Goal: Task Accomplishment & Management: Complete application form

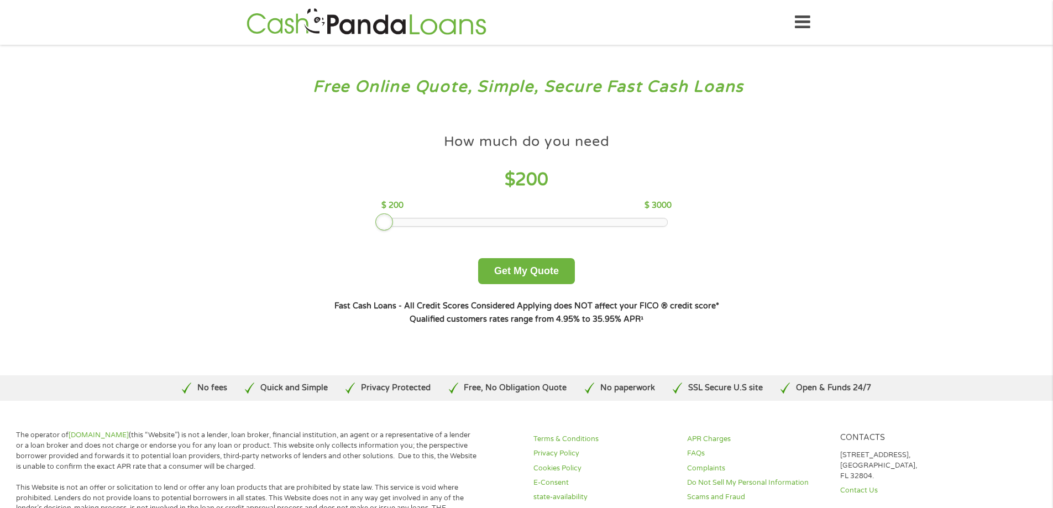
drag, startPoint x: 467, startPoint y: 219, endPoint x: 388, endPoint y: 222, distance: 78.6
click at [389, 222] on div at bounding box center [384, 222] width 18 height 18
drag, startPoint x: 388, startPoint y: 222, endPoint x: 398, endPoint y: 223, distance: 10.0
click at [398, 223] on div at bounding box center [394, 222] width 18 height 18
click at [532, 276] on button "Get My Quote" at bounding box center [526, 271] width 97 height 26
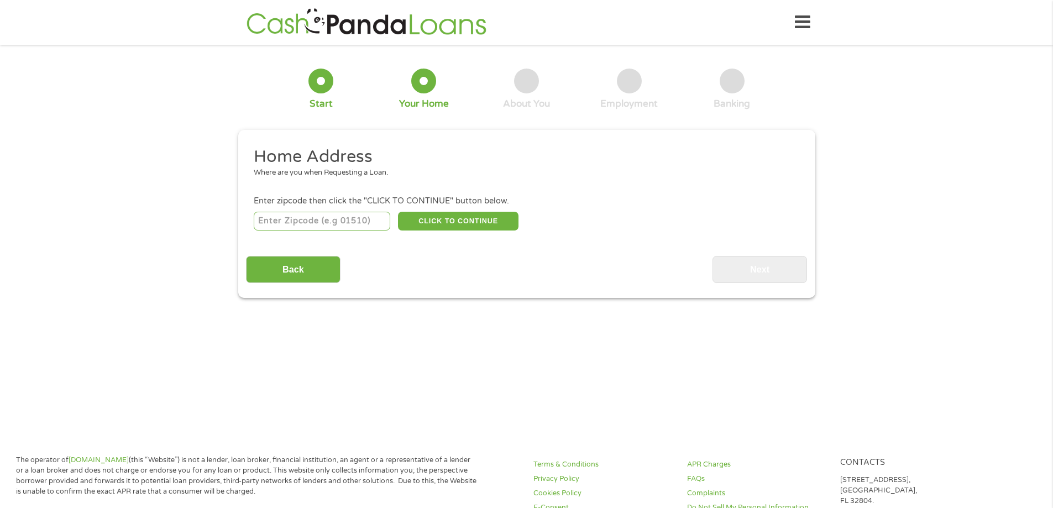
click at [348, 219] on input "number" at bounding box center [322, 221] width 137 height 19
click at [346, 224] on input "number" at bounding box center [322, 221] width 137 height 19
type input "93611"
click at [444, 226] on button "CLICK TO CONTINUE" at bounding box center [458, 221] width 121 height 19
type input "93611"
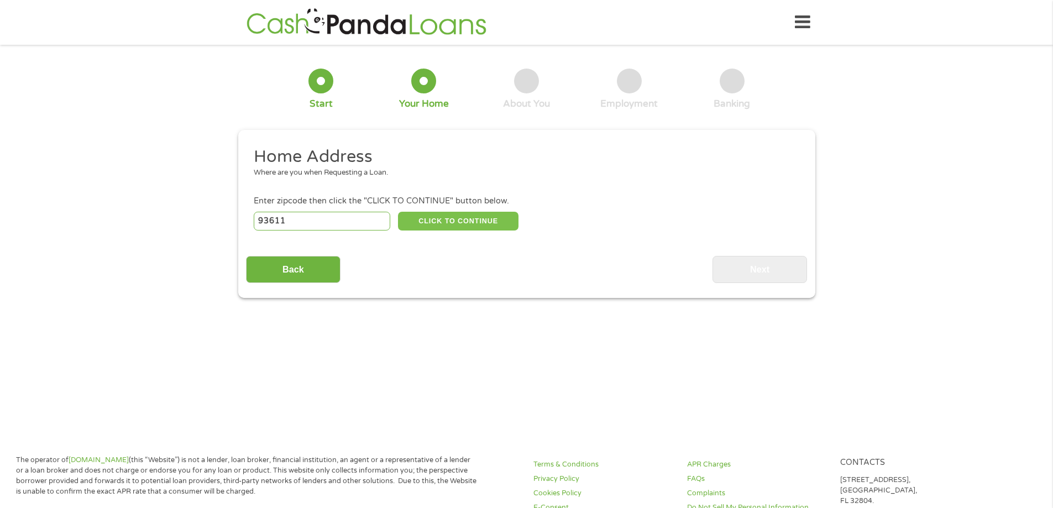
type input "Clovis"
select select "California"
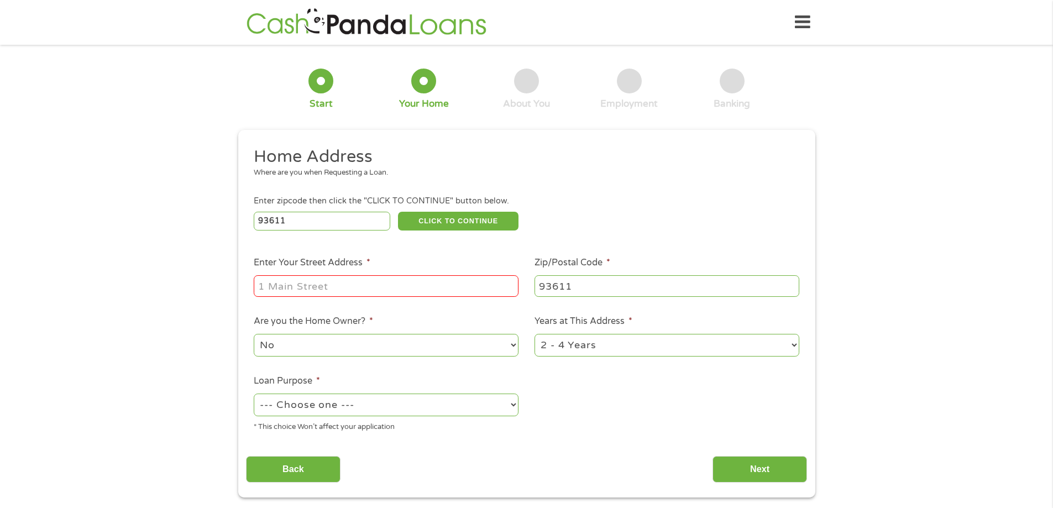
click at [399, 292] on input "Enter Your Street Address *" at bounding box center [386, 285] width 265 height 21
type input "1937 oak lane"
click at [443, 347] on select "No Yes" at bounding box center [386, 345] width 265 height 23
click at [254, 334] on select "No Yes" at bounding box center [386, 345] width 265 height 23
click at [584, 348] on select "1 Year or less 1 - 2 Years 2 - 4 Years Over 4 Years" at bounding box center [667, 345] width 265 height 23
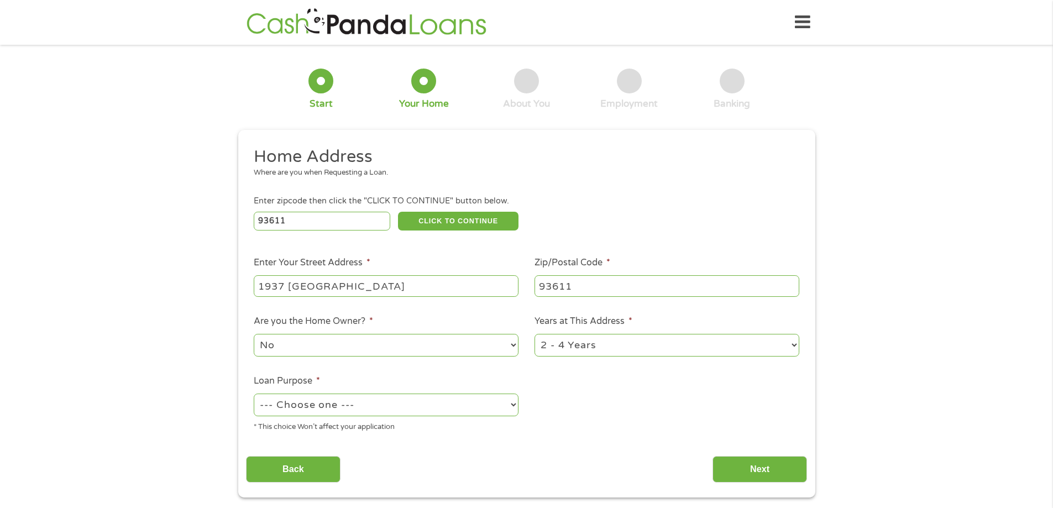
select select "24months"
click at [535, 334] on select "1 Year or less 1 - 2 Years 2 - 4 Years Over 4 Years" at bounding box center [667, 345] width 265 height 23
click at [426, 388] on li "Loan Purpose * --- Choose one --- Pay Bills Debt Consolidation Home Improvement…" at bounding box center [386, 403] width 281 height 59
click at [420, 410] on select "--- Choose one --- Pay Bills Debt Consolidation Home Improvement Major Purchase…" at bounding box center [386, 405] width 265 height 23
select select "medicalexpenses"
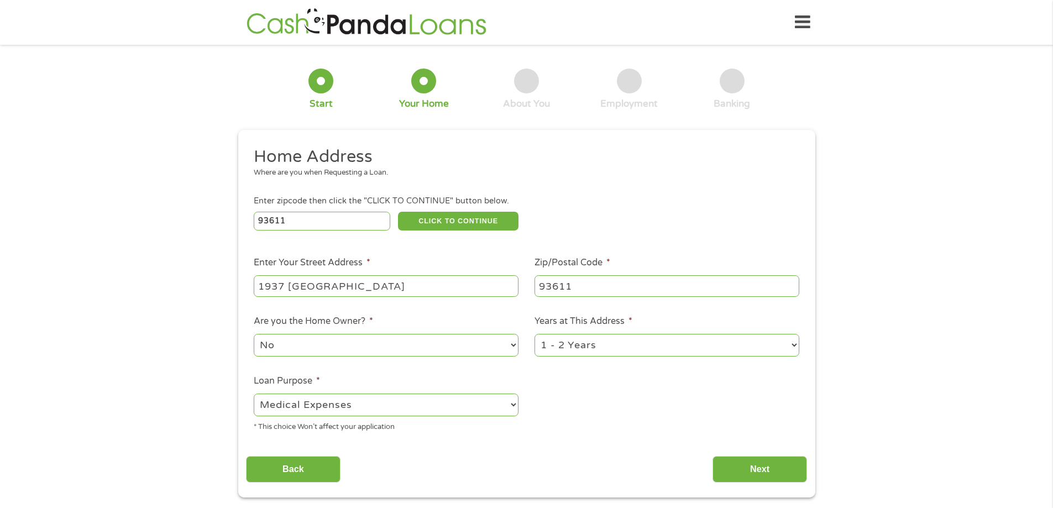
click at [254, 394] on select "--- Choose one --- Pay Bills Debt Consolidation Home Improvement Major Purchase…" at bounding box center [386, 405] width 265 height 23
click at [758, 475] on input "Next" at bounding box center [760, 469] width 95 height 27
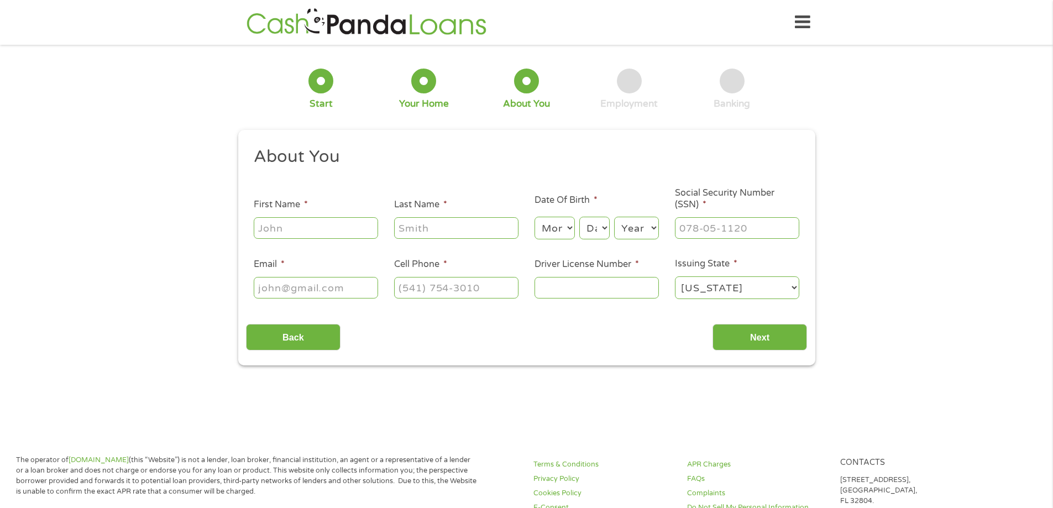
click at [268, 228] on input "First Name *" at bounding box center [316, 227] width 124 height 21
type input "danielle"
type input "cardiel"
click at [570, 220] on select "Month 1 2 3 4 5 6 7 8 9 10 11 12" at bounding box center [555, 228] width 40 height 23
select select "2"
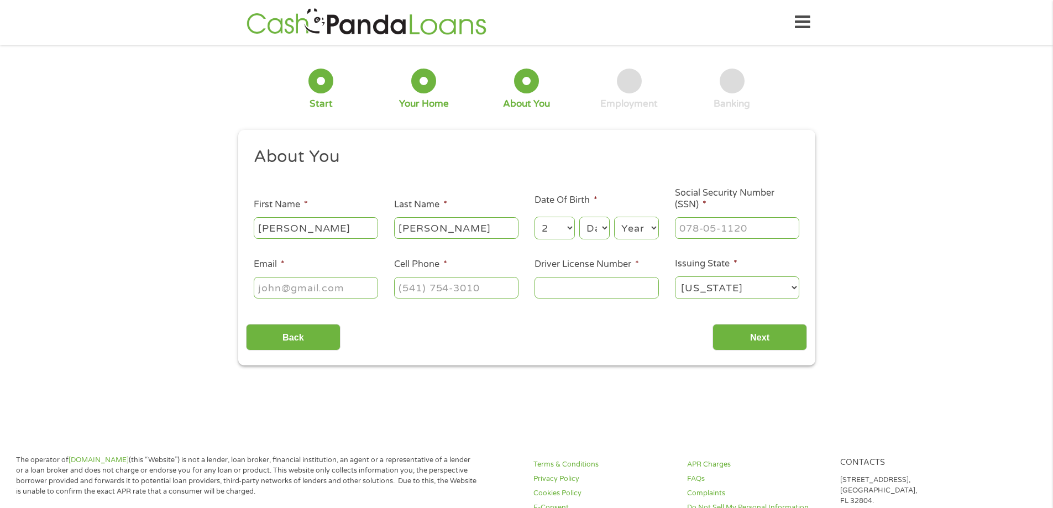
click at [535, 217] on select "Month 1 2 3 4 5 6 7 8 9 10 11 12" at bounding box center [555, 228] width 40 height 23
click at [598, 234] on select "Day 1 2 3 4 5 6 7 8 9 10 11 12 13 14 15 16 17 18 19 20 21 22 23 24 25 26 27 28 …" at bounding box center [594, 228] width 30 height 23
select select "23"
click at [579, 217] on select "Day 1 2 3 4 5 6 7 8 9 10 11 12 13 14 15 16 17 18 19 20 21 22 23 24 25 26 27 28 …" at bounding box center [594, 228] width 30 height 23
click at [649, 230] on select "Year 2007 2006 2005 2004 2003 2002 2001 2000 1999 1998 1997 1996 1995 1994 1993…" at bounding box center [636, 228] width 45 height 23
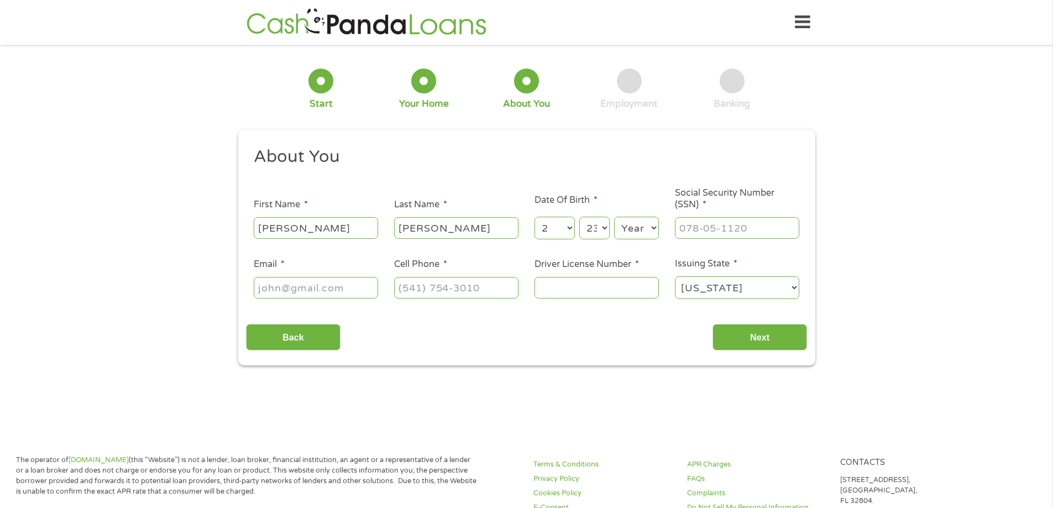
select select "1988"
click at [614, 217] on select "Year 2007 2006 2005 2004 2003 2002 2001 2000 1999 1998 1997 1996 1995 1994 1993…" at bounding box center [636, 228] width 45 height 23
click at [730, 229] on input "___-__-____" at bounding box center [737, 227] width 124 height 21
type input "608-44-7706"
click at [334, 287] on input "Email *" at bounding box center [316, 287] width 124 height 21
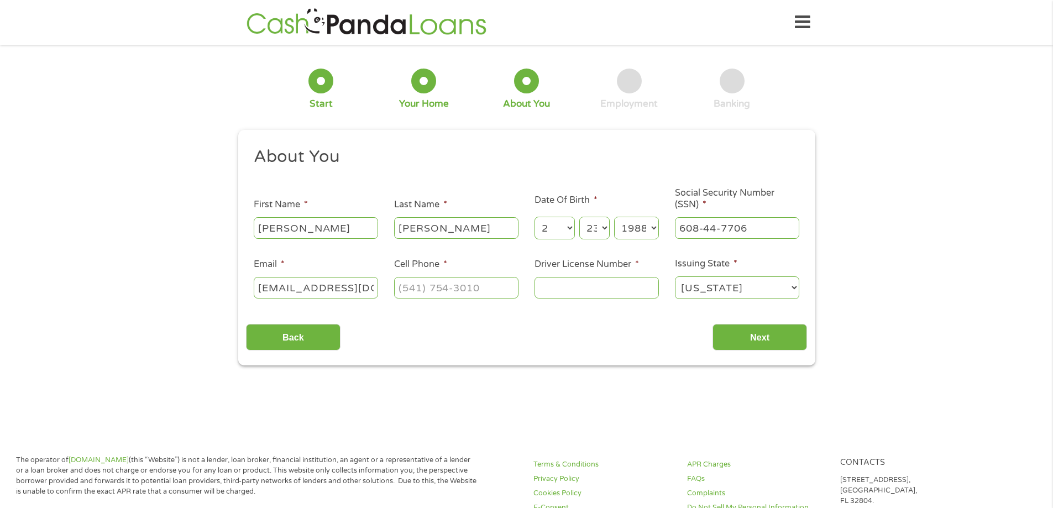
scroll to position [0, 10]
type input "cardiel0223@gmail.com"
type input "(559) 519-2759"
type input "d9331799"
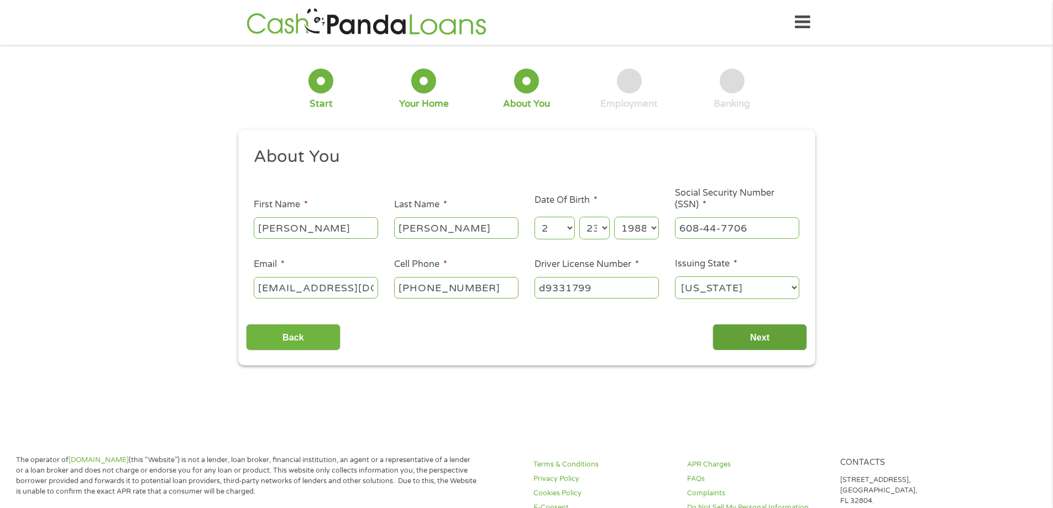
click at [737, 337] on input "Next" at bounding box center [760, 337] width 95 height 27
click at [792, 345] on input "Next" at bounding box center [760, 337] width 95 height 27
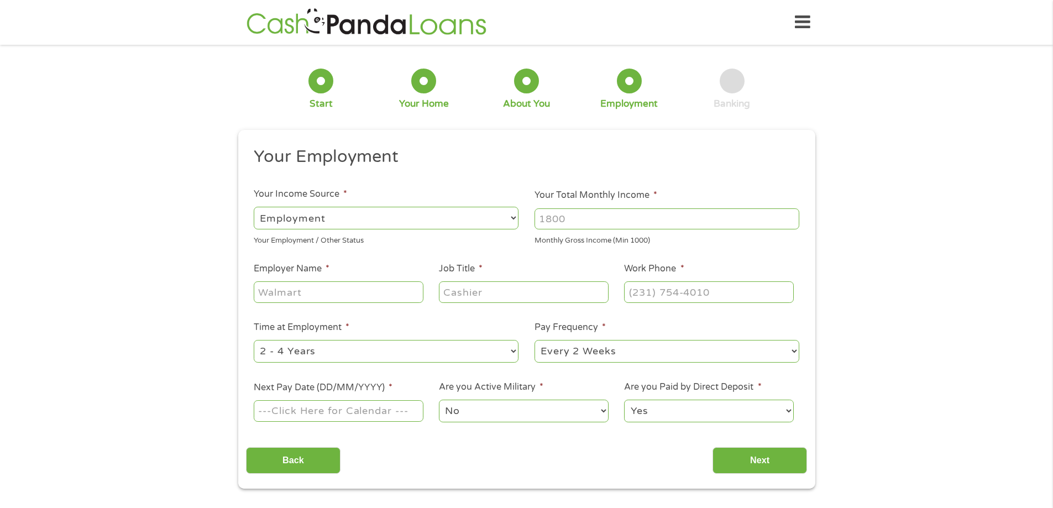
scroll to position [4, 4]
click at [561, 216] on input "Your Total Monthly Income *" at bounding box center [667, 218] width 265 height 21
type input "2800"
click at [326, 295] on input "Employer Name *" at bounding box center [338, 291] width 169 height 21
type input "Healthwise services"
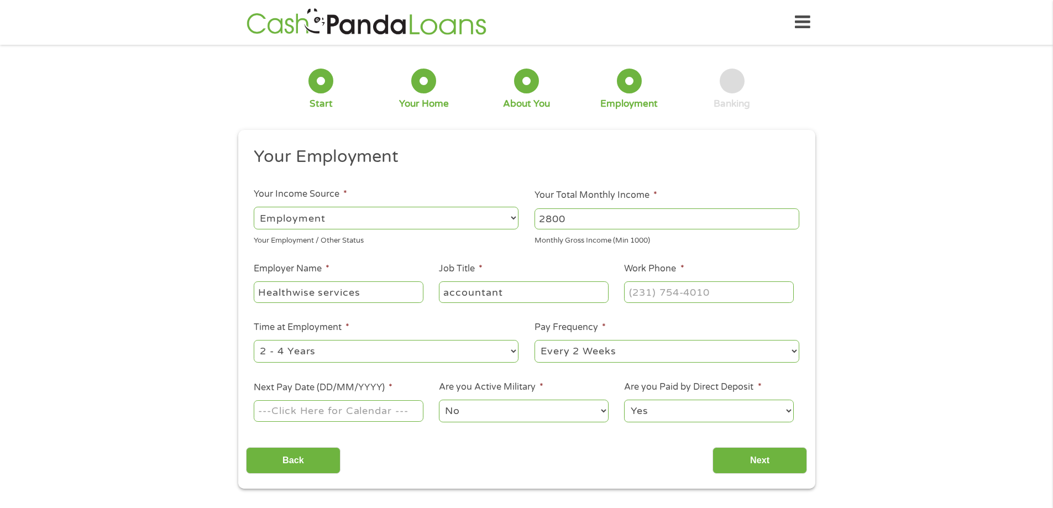
type input "accountant"
type input "(559) 519-2759"
click at [396, 351] on select "--- Choose one --- 1 Year or less 1 - 2 Years 2 - 4 Years Over 4 Years" at bounding box center [386, 351] width 265 height 23
select select "60months"
click at [254, 340] on select "--- Choose one --- 1 Year or less 1 - 2 Years 2 - 4 Years Over 4 Years" at bounding box center [386, 351] width 265 height 23
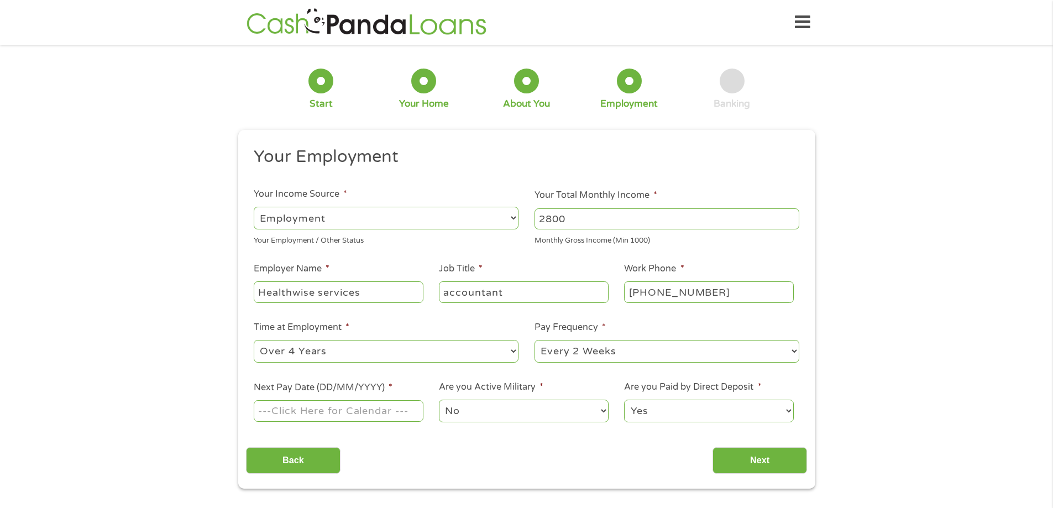
click at [579, 351] on select "--- Choose one --- Every 2 Weeks Every Week Monthly Semi-Monthly" at bounding box center [667, 351] width 265 height 23
click at [535, 340] on select "--- Choose one --- Every 2 Weeks Every Week Monthly Semi-Monthly" at bounding box center [667, 351] width 265 height 23
click at [355, 415] on input "Next Pay Date (DD/MM/YYYY) *" at bounding box center [338, 410] width 169 height 21
type input "22/10/2025"
click at [538, 415] on select "No Yes" at bounding box center [523, 411] width 169 height 23
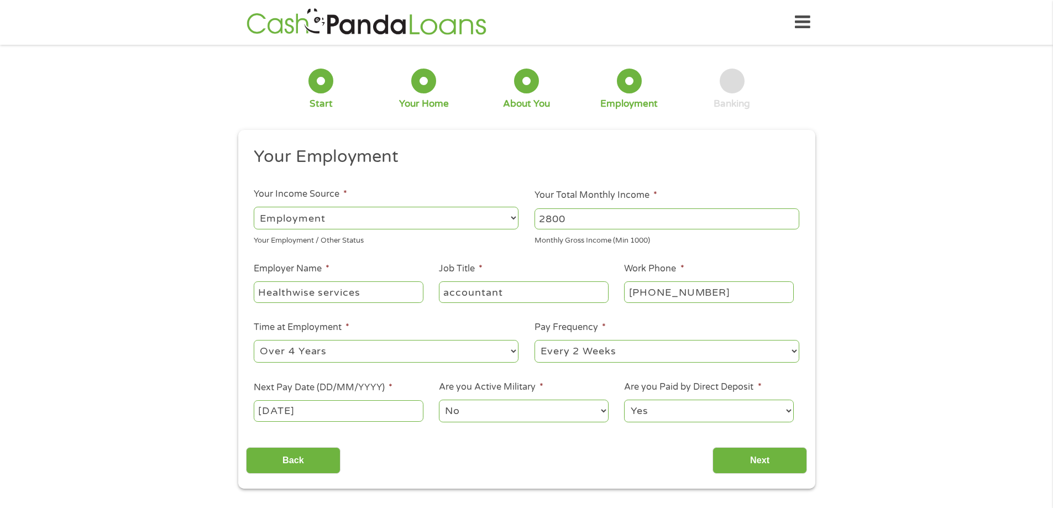
click at [439, 400] on select "No Yes" at bounding box center [523, 411] width 169 height 23
click at [724, 411] on select "Yes No" at bounding box center [708, 411] width 169 height 23
click at [624, 400] on select "Yes No" at bounding box center [708, 411] width 169 height 23
click at [749, 460] on input "Next" at bounding box center [760, 460] width 95 height 27
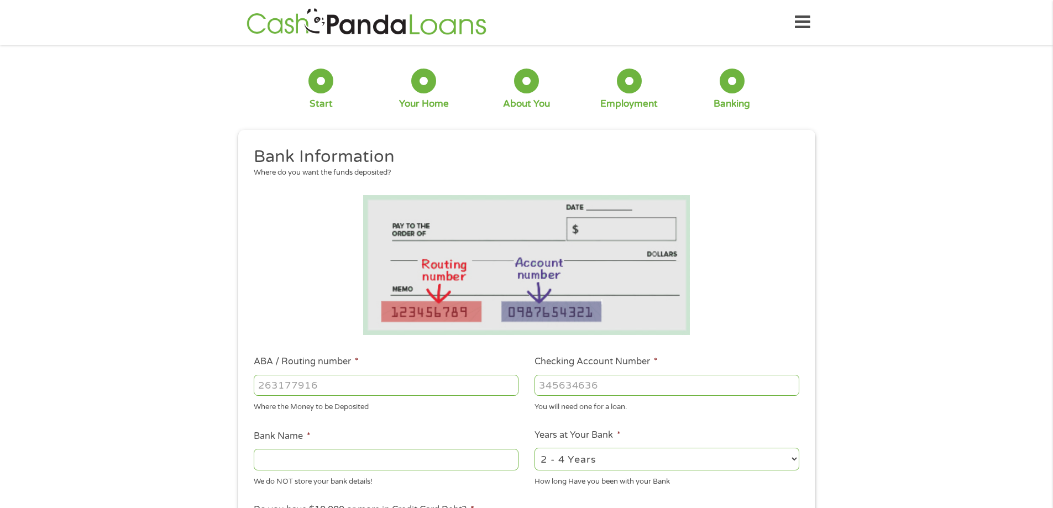
click at [445, 386] on input "ABA / Routing number *" at bounding box center [386, 385] width 265 height 21
type input "121000248"
type input "WELLS FARGO BANK NA"
type input "121000248"
click at [564, 388] on input "Checking Account Number *" at bounding box center [667, 385] width 265 height 21
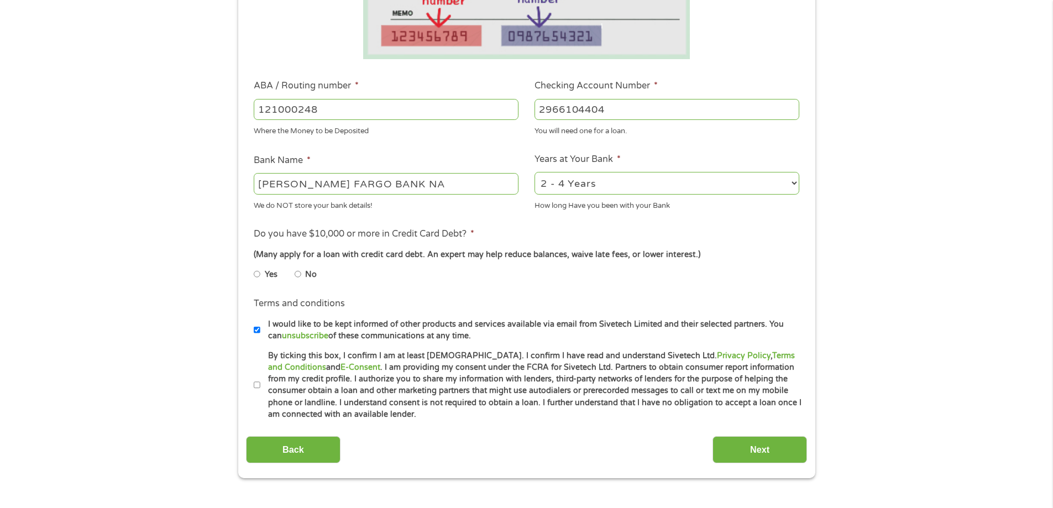
scroll to position [387, 0]
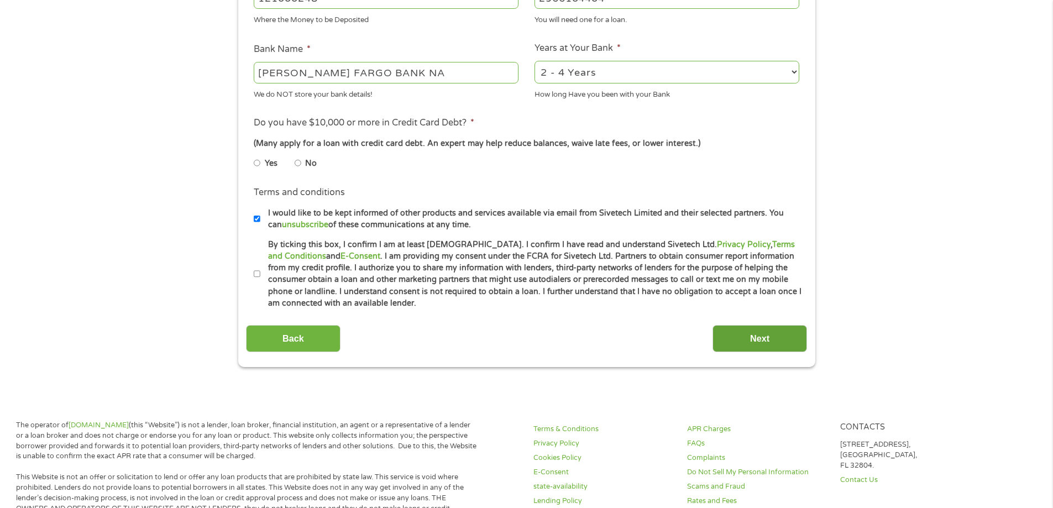
type input "2966104404"
click at [786, 342] on input "Next" at bounding box center [760, 338] width 95 height 27
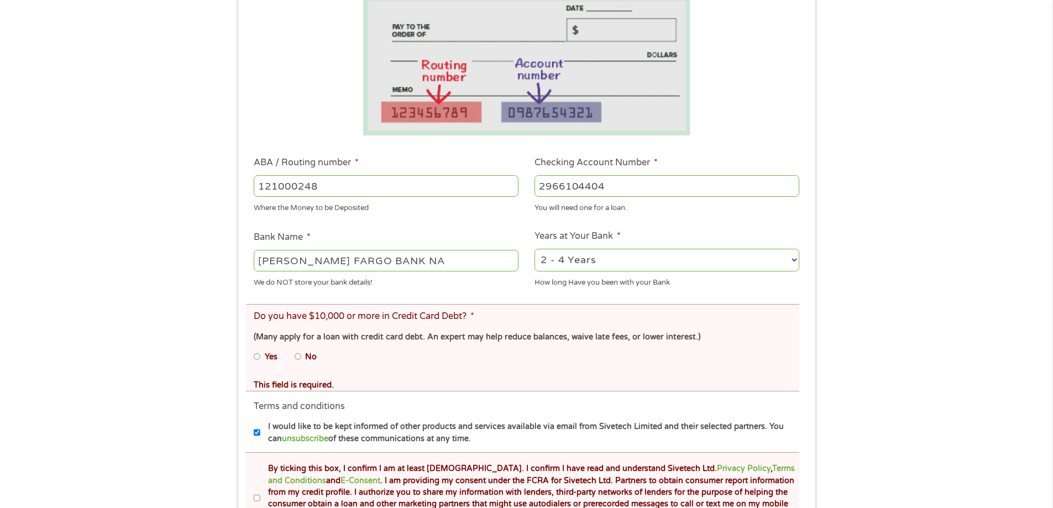
scroll to position [276, 0]
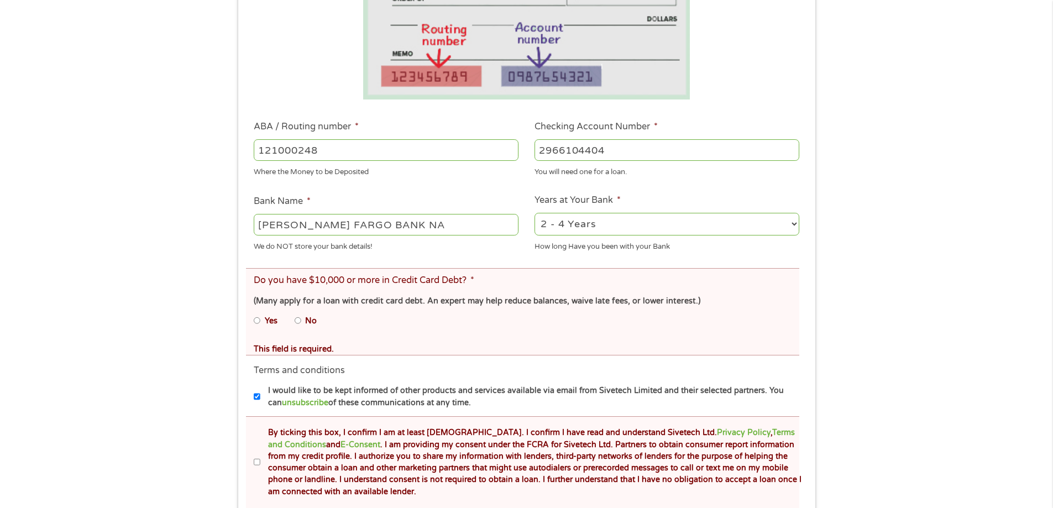
click at [297, 319] on input "No" at bounding box center [298, 321] width 7 height 18
radio input "true"
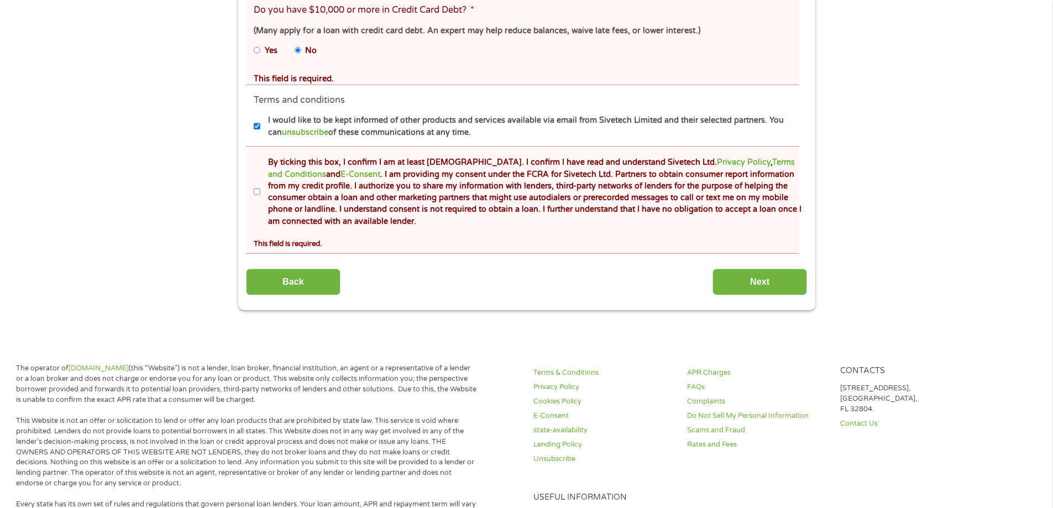
scroll to position [553, 0]
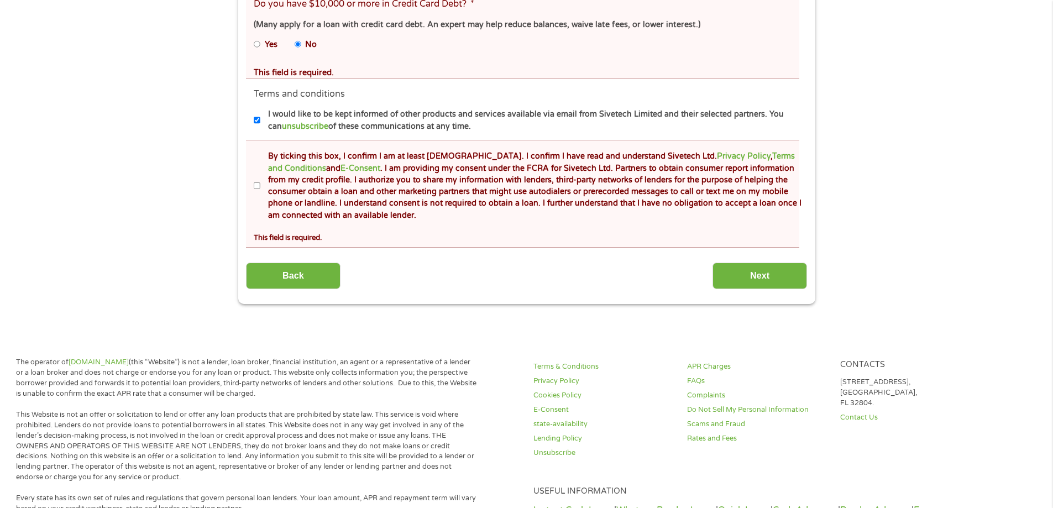
drag, startPoint x: 256, startPoint y: 184, endPoint x: 285, endPoint y: 195, distance: 30.6
click at [257, 185] on input "By ticking this box, I confirm I am at least 18 years old. I confirm I have rea…" at bounding box center [257, 186] width 7 height 18
checkbox input "true"
click at [753, 264] on input "Next" at bounding box center [760, 276] width 95 height 27
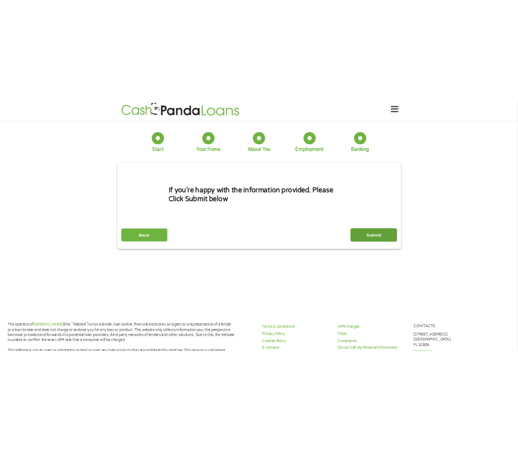
scroll to position [0, 0]
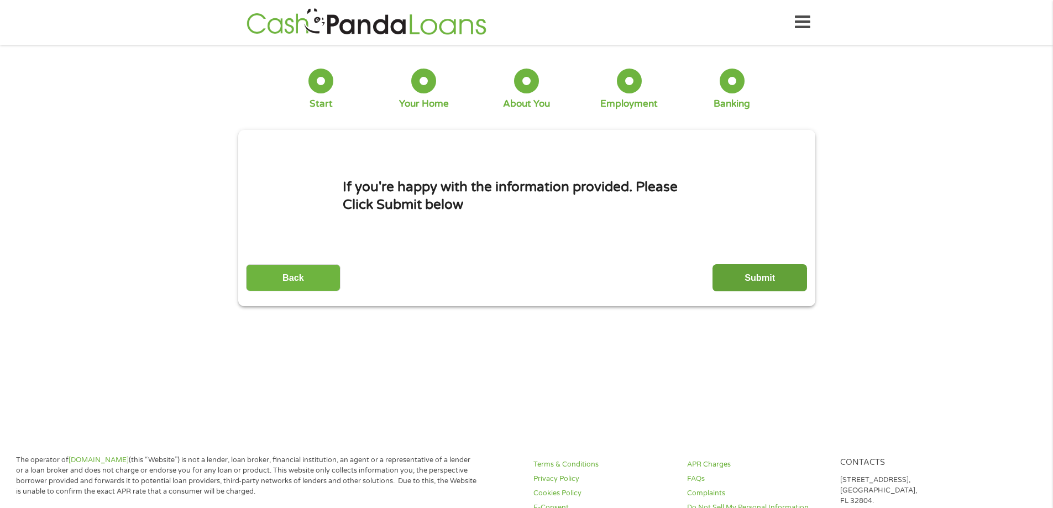
click at [736, 277] on input "Submit" at bounding box center [760, 277] width 95 height 27
